Goal: Task Accomplishment & Management: Manage account settings

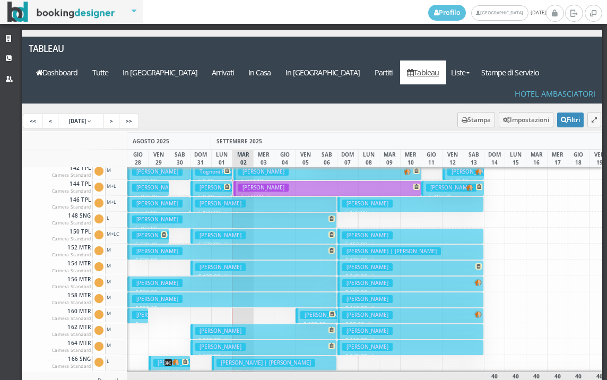
scroll to position [268, 0]
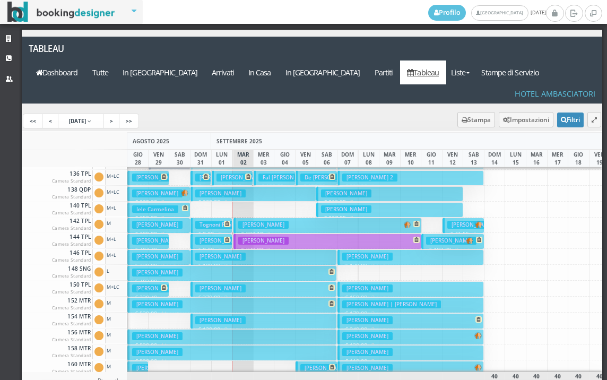
click at [257, 221] on h3 "Inverardi Enio" at bounding box center [263, 225] width 50 height 8
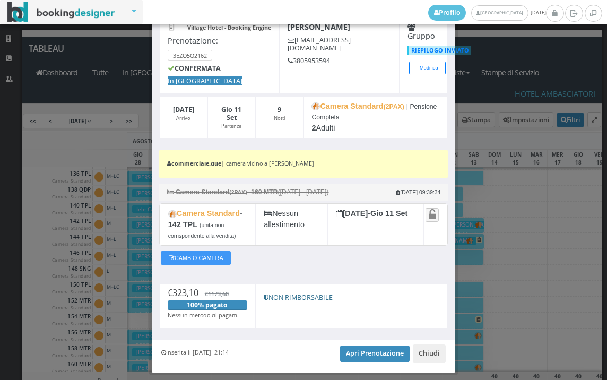
scroll to position [91, 0]
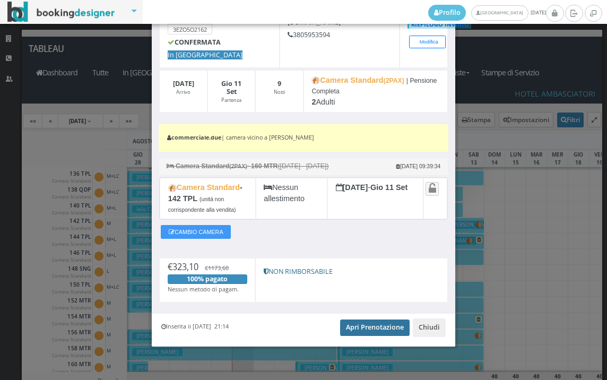
click at [368, 333] on link "Apri Prenotazione" at bounding box center [375, 328] width 70 height 16
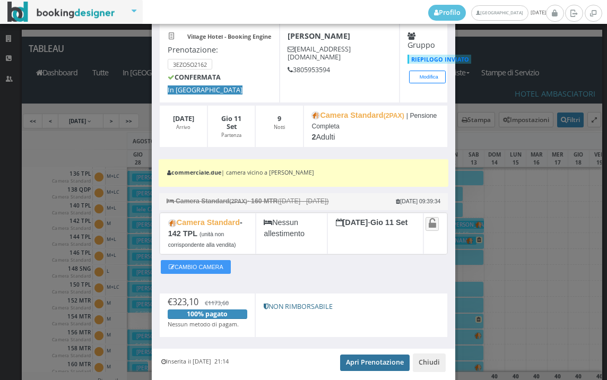
scroll to position [0, 0]
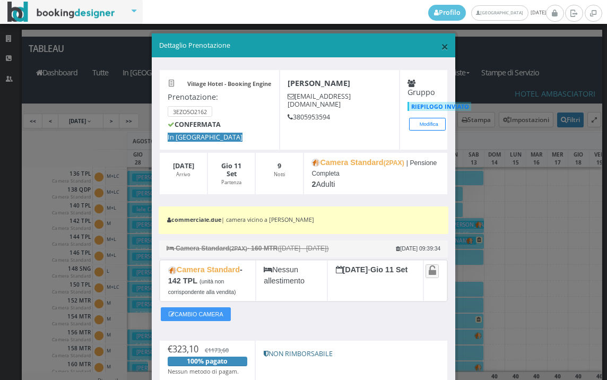
click at [441, 48] on span "×" at bounding box center [444, 46] width 7 height 18
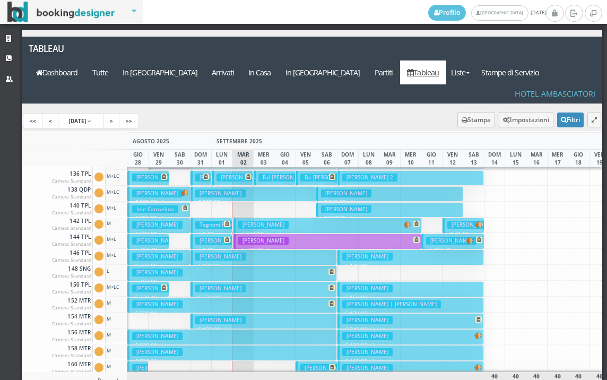
click at [248, 237] on h3 "Micheletti Vincenza" at bounding box center [263, 241] width 50 height 8
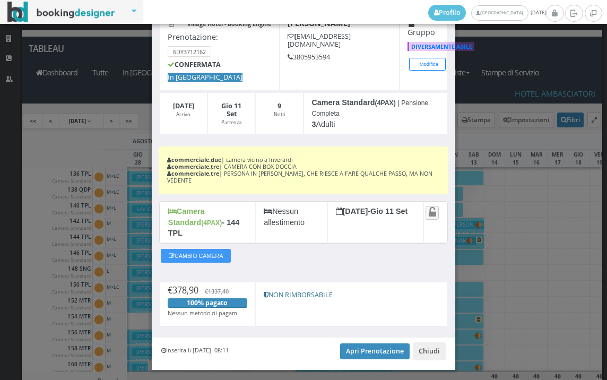
scroll to position [81, 0]
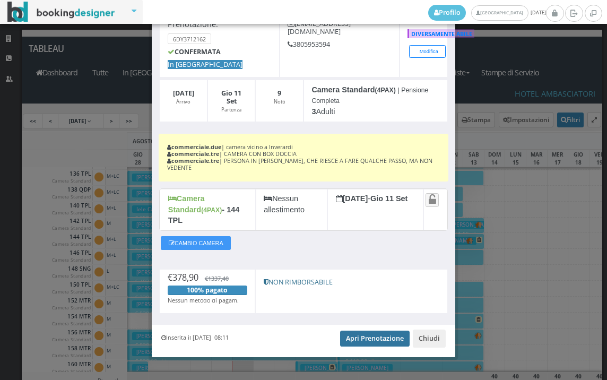
click at [379, 331] on link "Apri Prenotazione" at bounding box center [375, 339] width 70 height 16
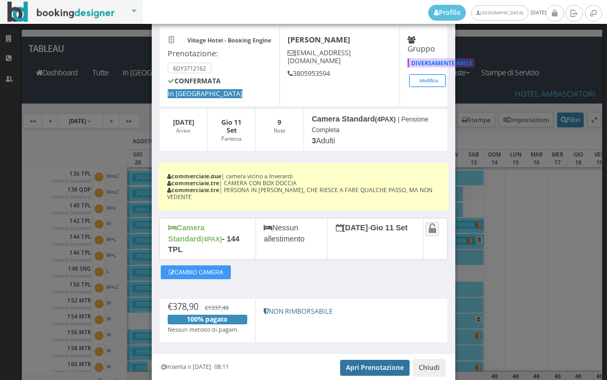
scroll to position [0, 0]
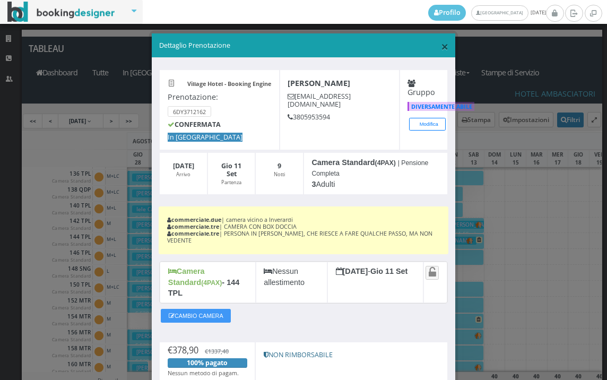
click at [441, 49] on span "×" at bounding box center [444, 46] width 7 height 18
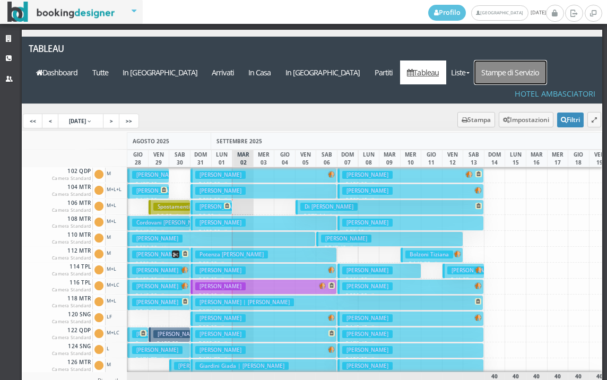
click at [519, 61] on link "Stampe di Servizio" at bounding box center [511, 73] width 72 height 24
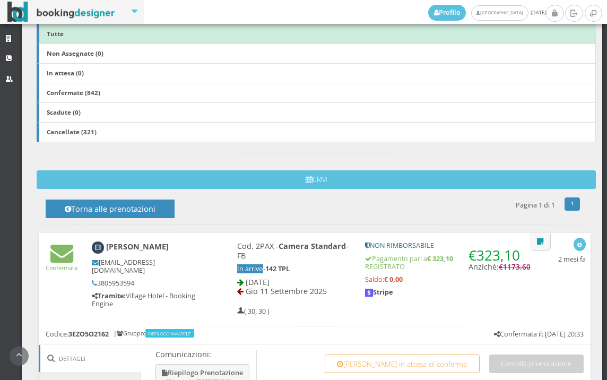
scroll to position [295, 0]
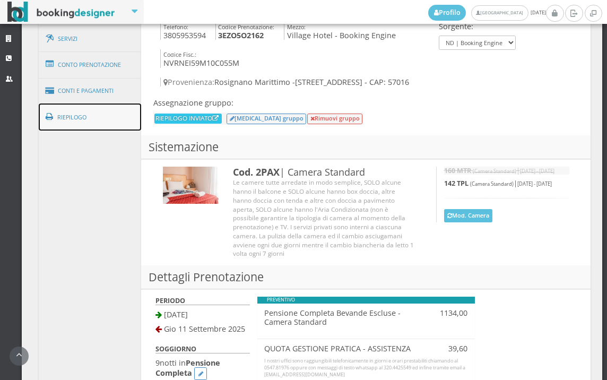
click at [113, 122] on link "Riepilogo" at bounding box center [90, 118] width 103 height 28
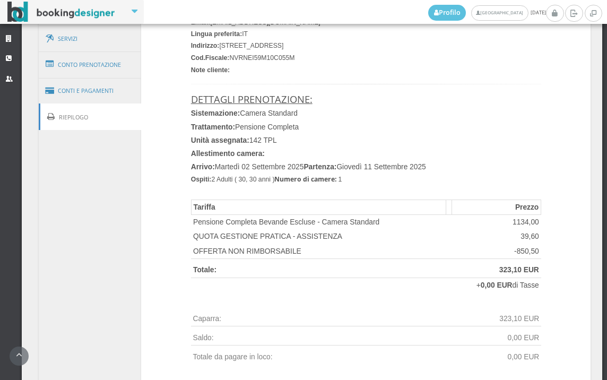
scroll to position [590, 0]
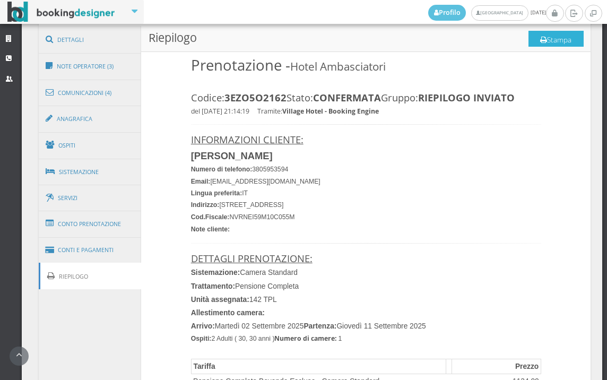
click at [555, 38] on button "Stampa" at bounding box center [556, 39] width 55 height 16
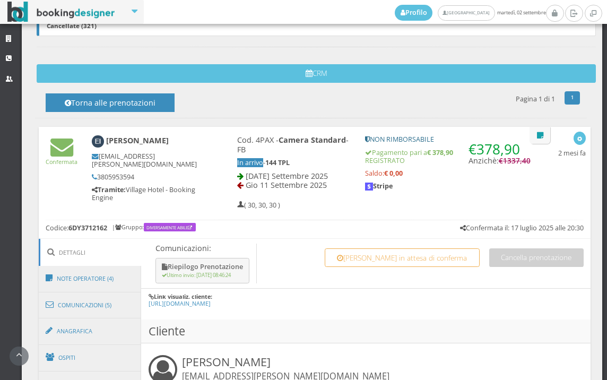
scroll to position [590, 0]
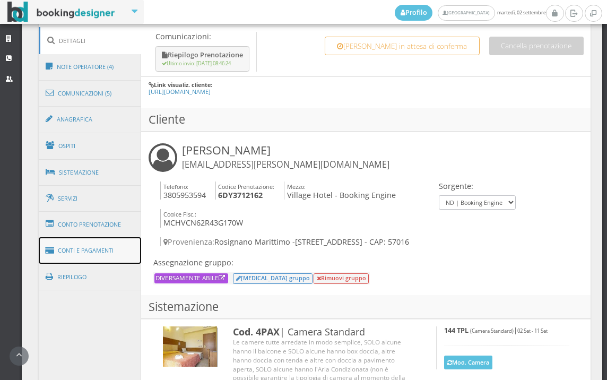
click at [95, 254] on link "Conti e Pagamenti" at bounding box center [90, 250] width 103 height 27
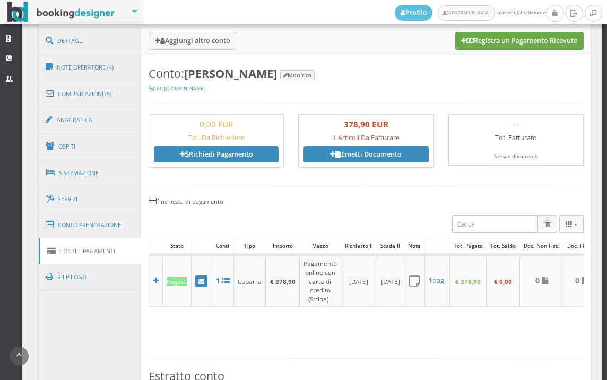
click at [504, 40] on button "Registra un Pagamento Ricevuto" at bounding box center [519, 41] width 128 height 18
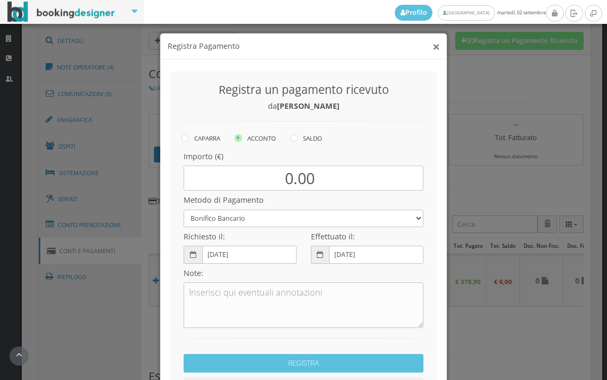
click at [435, 46] on button "×" at bounding box center [436, 46] width 7 height 13
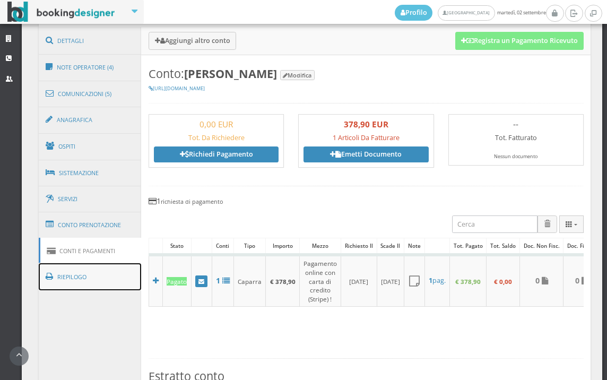
click at [101, 280] on link "Riepilogo" at bounding box center [90, 277] width 103 height 28
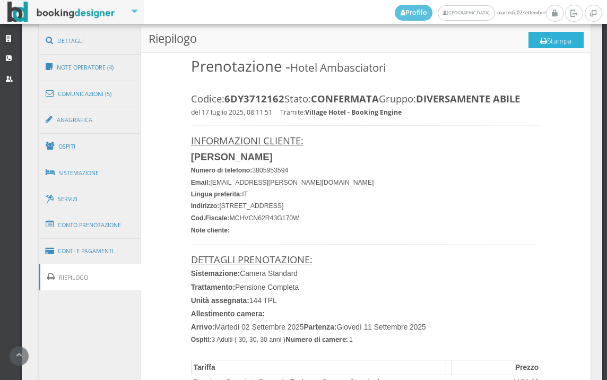
click at [543, 42] on button "Stampa" at bounding box center [556, 40] width 55 height 16
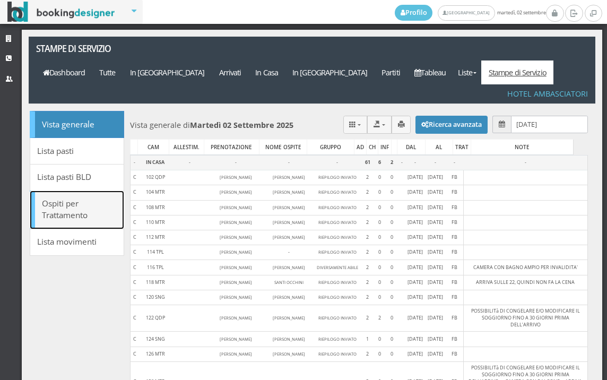
click at [72, 192] on link "Ospiti per Trattamento" at bounding box center [77, 210] width 94 height 39
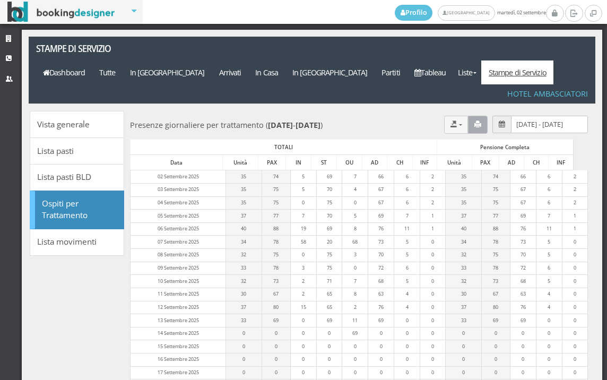
click at [475, 121] on icon "button" at bounding box center [478, 124] width 7 height 7
